Goal: Task Accomplishment & Management: Manage account settings

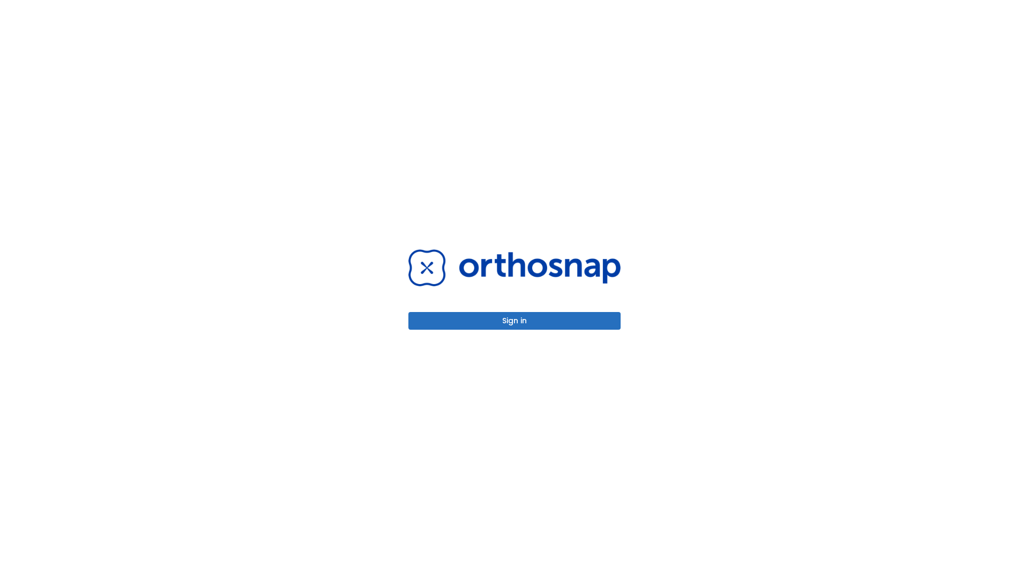
click at [515, 321] on button "Sign in" at bounding box center [514, 321] width 212 height 18
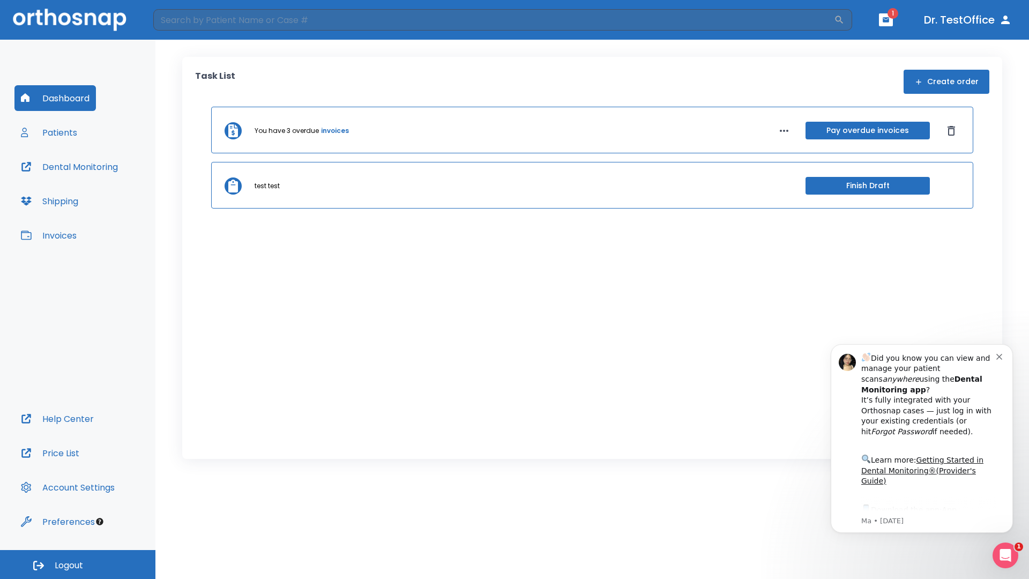
click at [78, 564] on span "Logout" at bounding box center [69, 566] width 28 height 12
